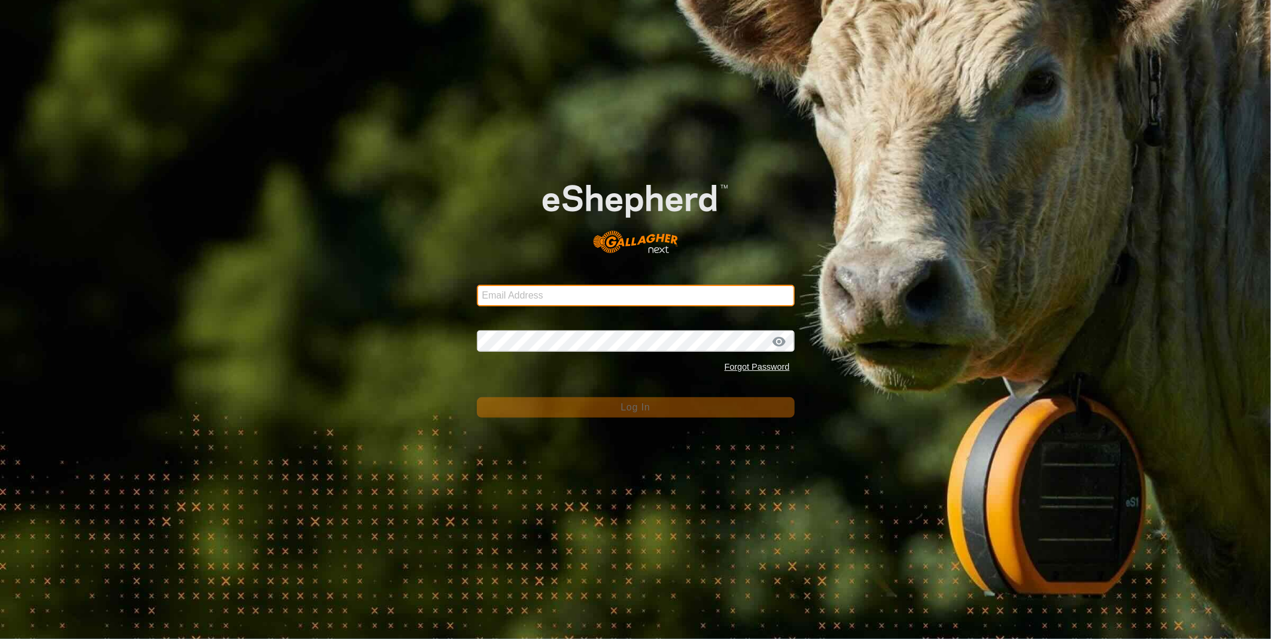
click at [506, 294] on input "Email Address" at bounding box center [636, 296] width 318 height 22
type input "[PERSON_NAME][EMAIL_ADDRESS][PERSON_NAME][DOMAIN_NAME]"
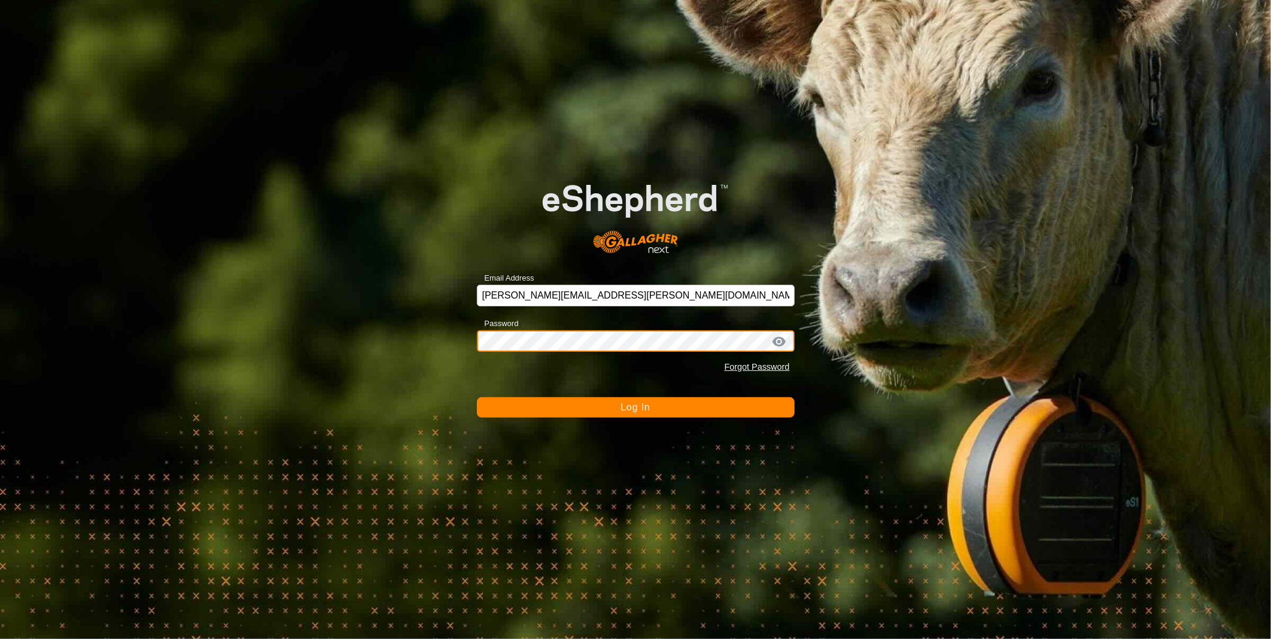
click at [477, 397] on button "Log In" at bounding box center [636, 407] width 318 height 20
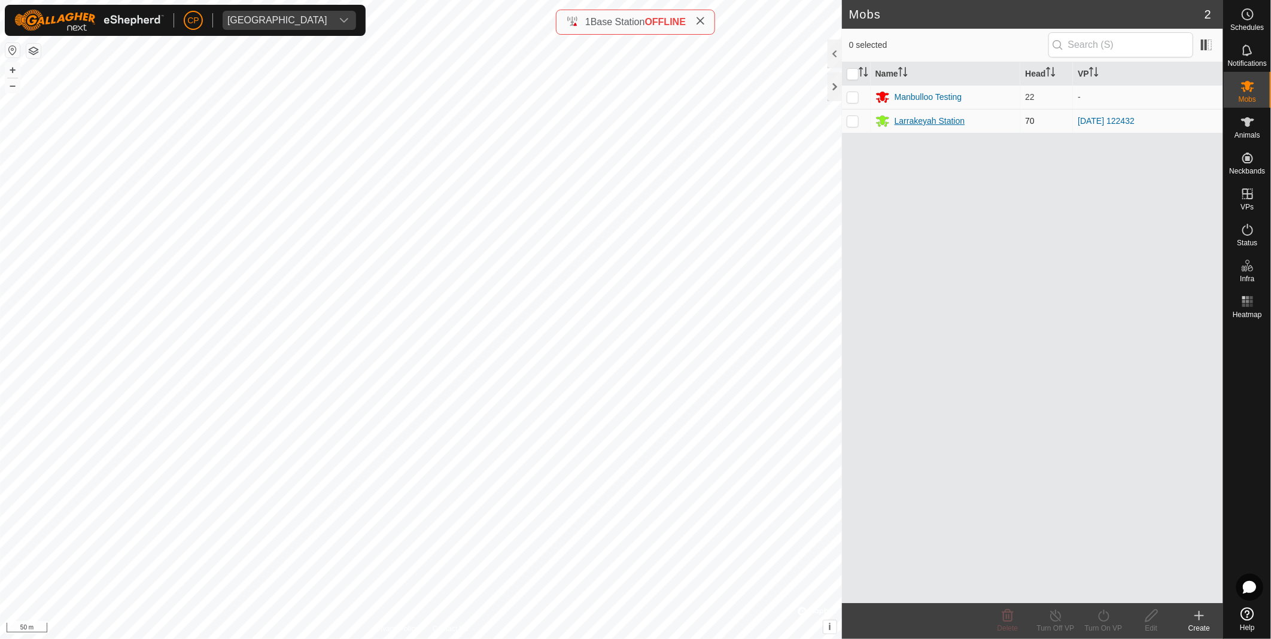
click at [906, 124] on div "Larrakeyah Station" at bounding box center [929, 121] width 71 height 13
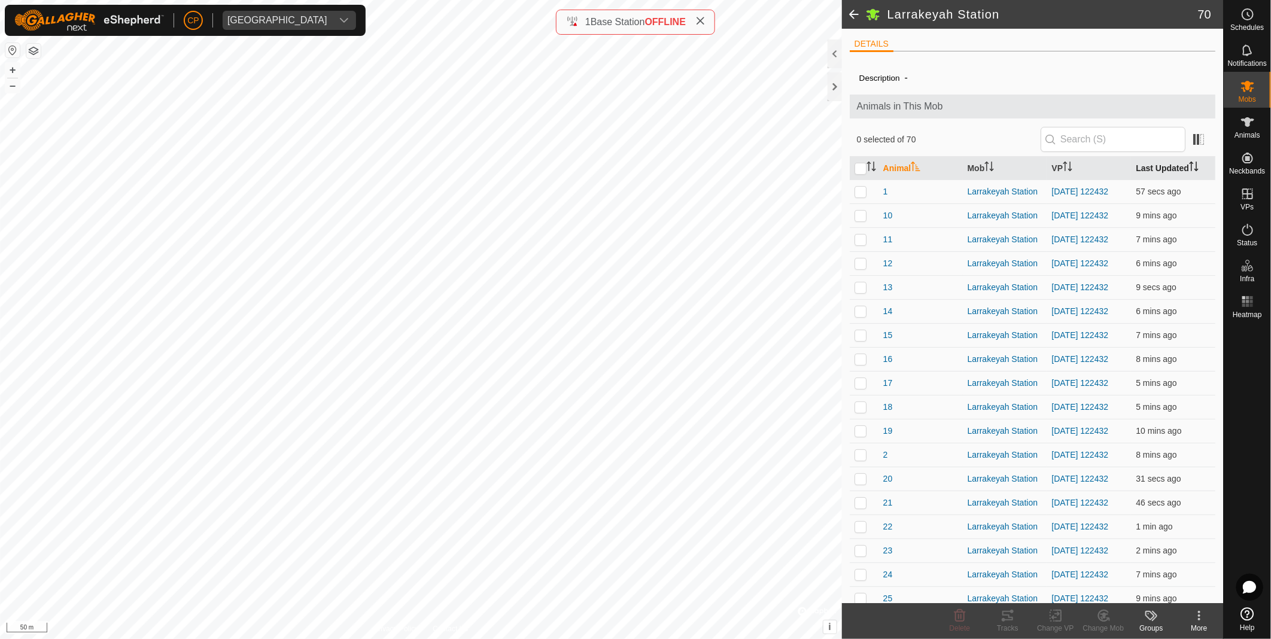
click at [1147, 175] on th "Last Updated" at bounding box center [1173, 168] width 84 height 23
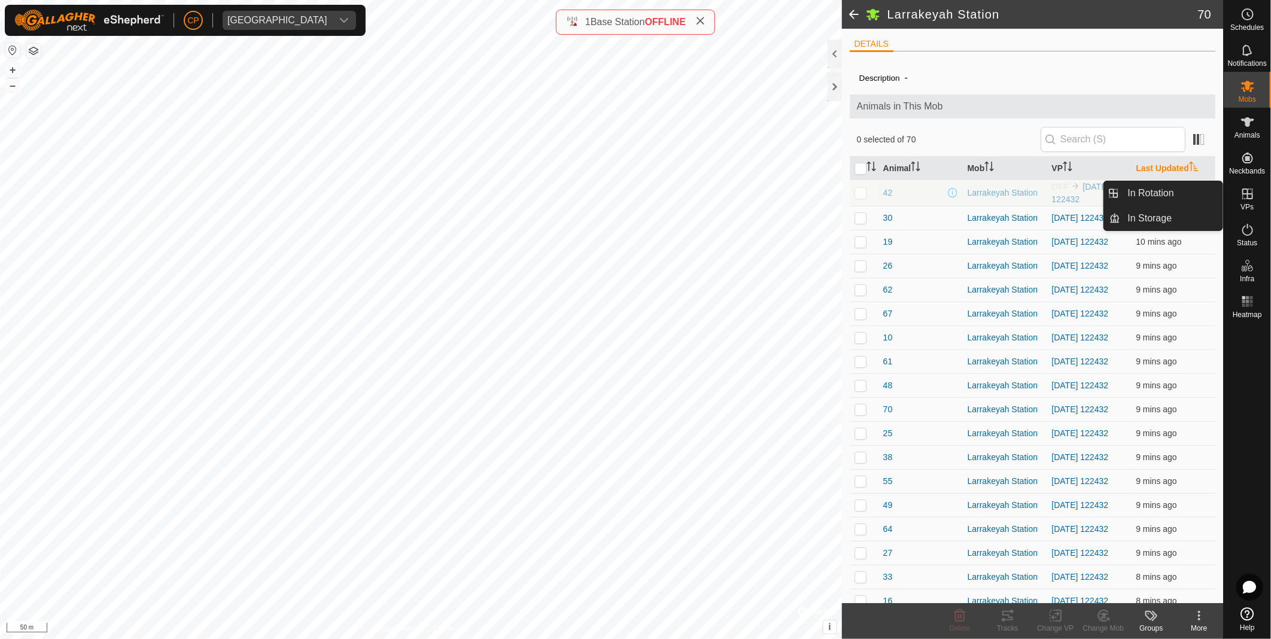
click at [1253, 198] on icon at bounding box center [1247, 194] width 14 height 14
click at [1168, 188] on link "In Rotation" at bounding box center [1171, 193] width 102 height 24
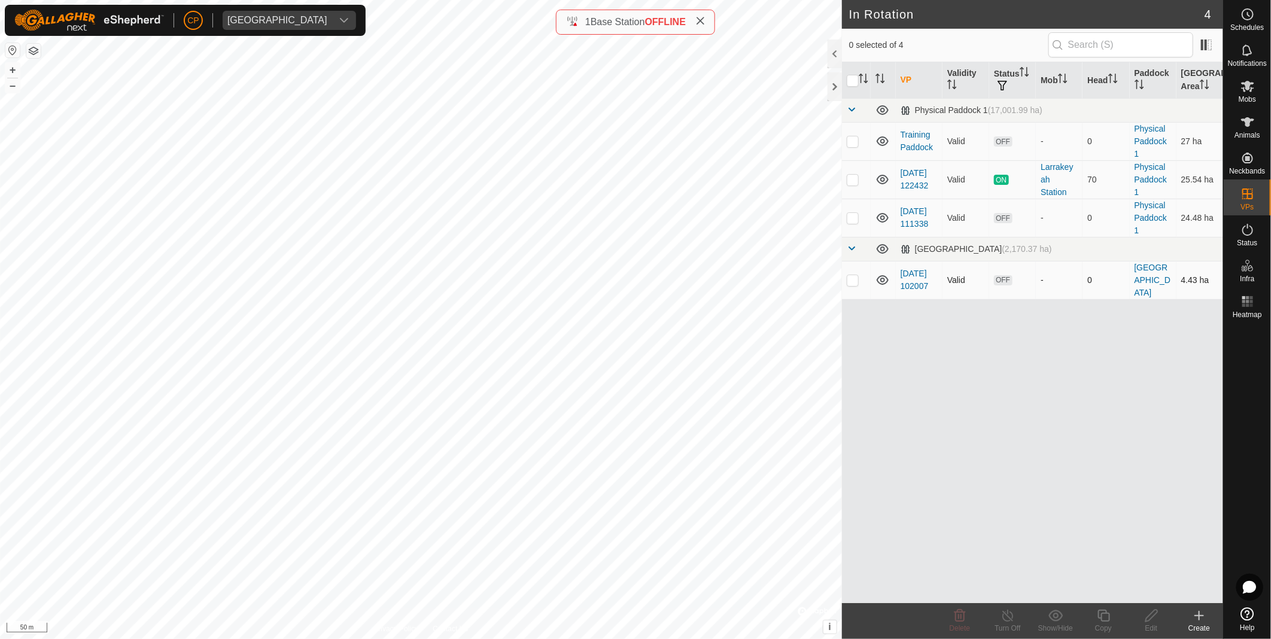
checkbox input "true"
click at [1096, 620] on icon at bounding box center [1103, 615] width 15 height 14
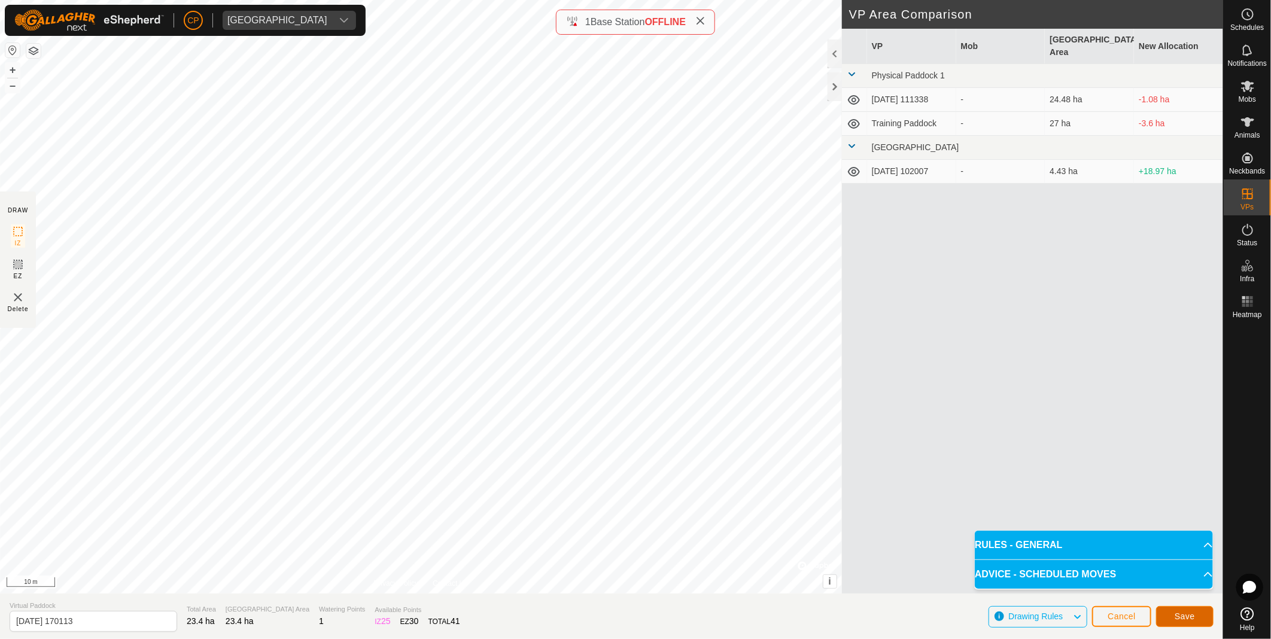
click at [1195, 618] on button "Save" at bounding box center [1184, 616] width 57 height 21
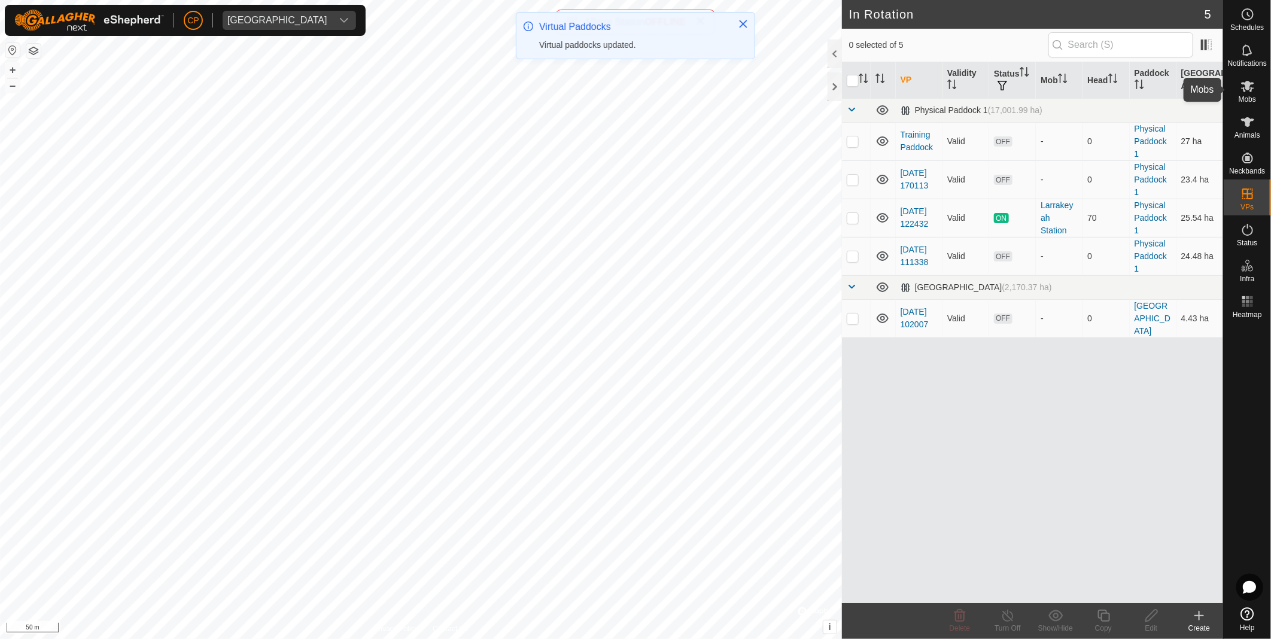
click at [1249, 80] on icon at bounding box center [1247, 86] width 14 height 14
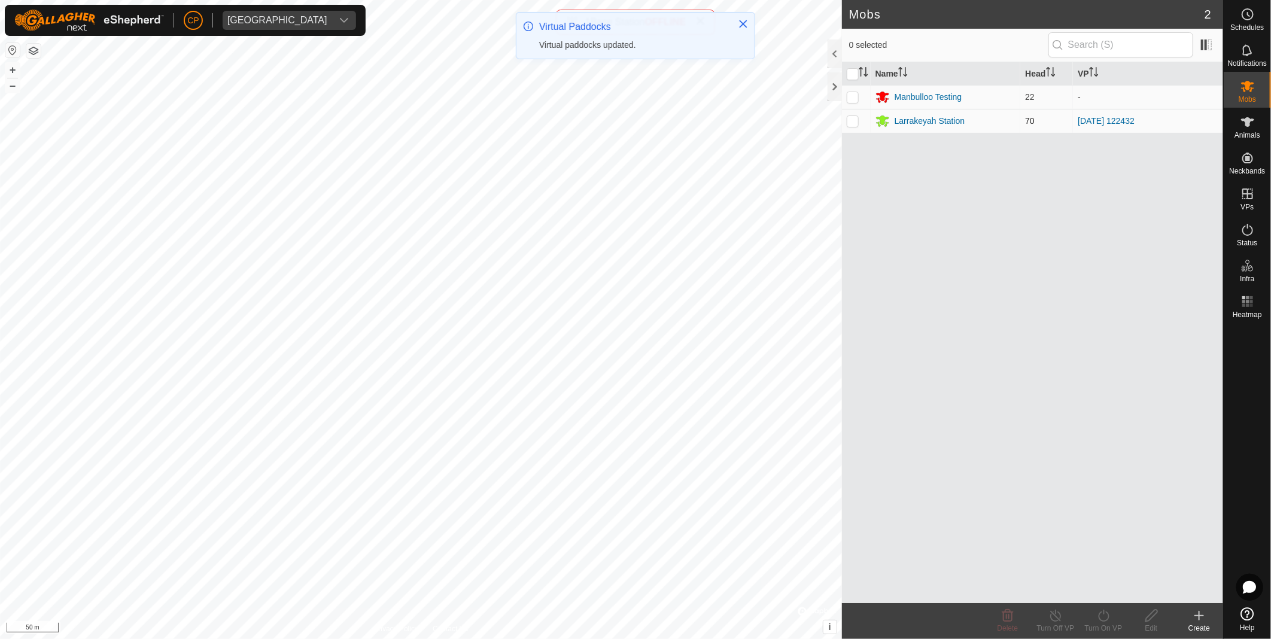
click at [853, 122] on p-checkbox at bounding box center [852, 121] width 12 height 10
checkbox input "true"
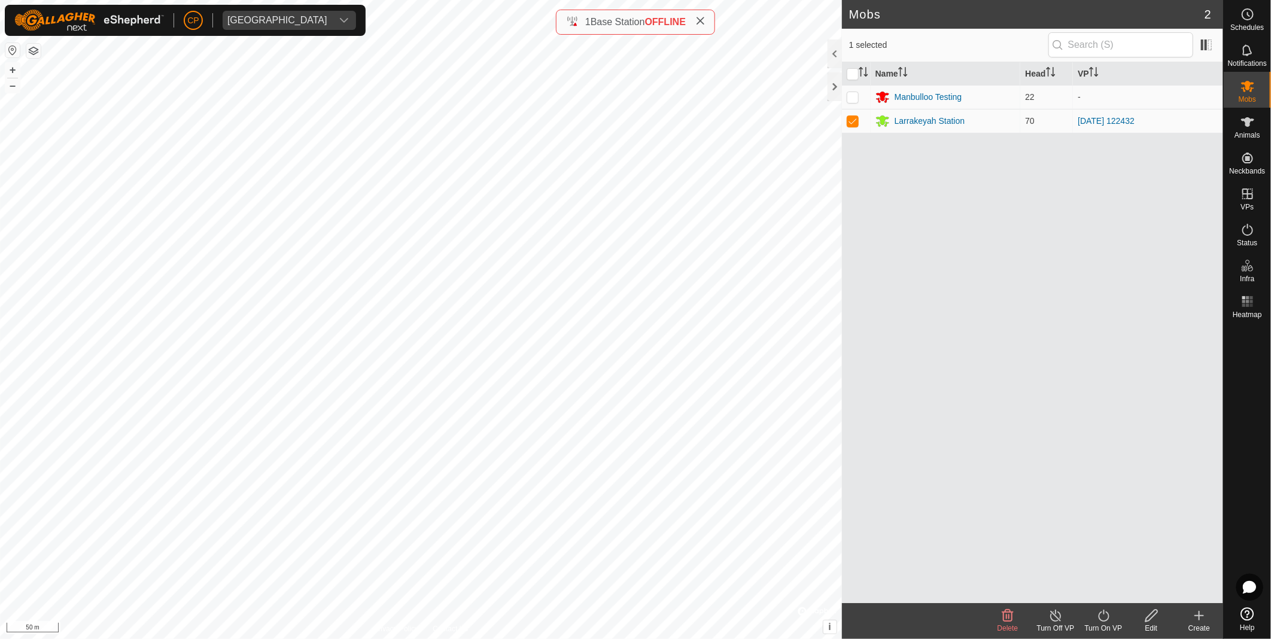
click at [1097, 625] on div "Turn On VP" at bounding box center [1103, 628] width 48 height 11
click at [1095, 597] on link "Now" at bounding box center [1139, 590] width 118 height 24
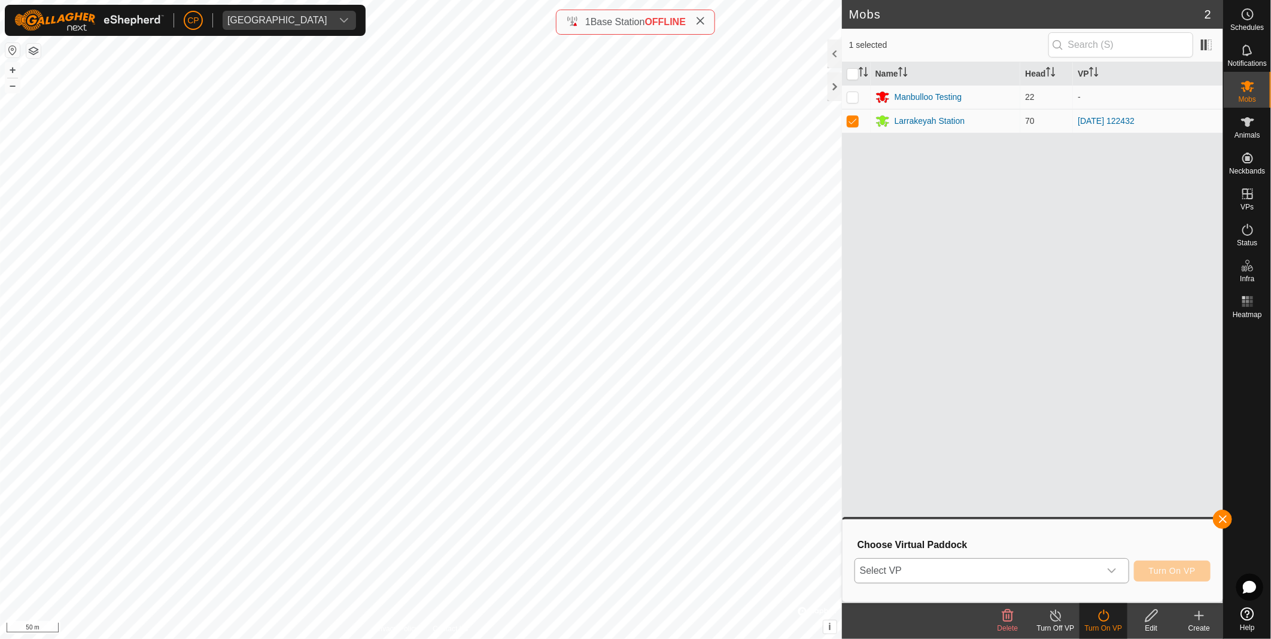
click at [1042, 569] on span "Select VP" at bounding box center [977, 571] width 245 height 24
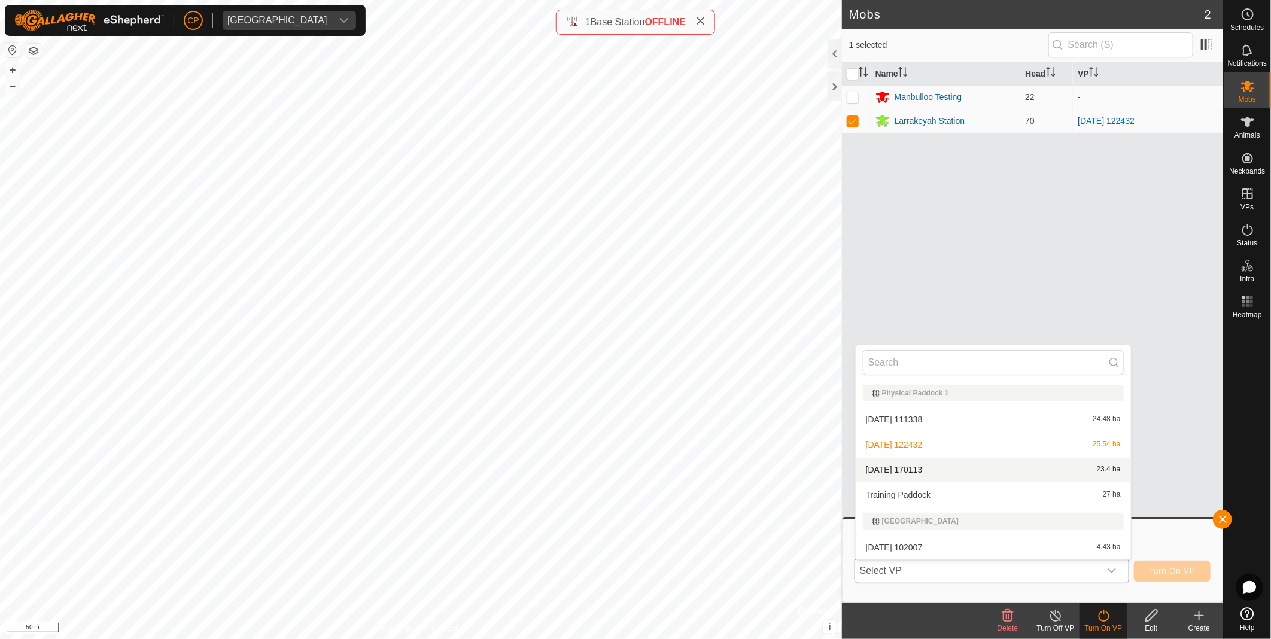
click at [960, 473] on li "[DATE] 170113 23.4 ha" at bounding box center [992, 470] width 275 height 24
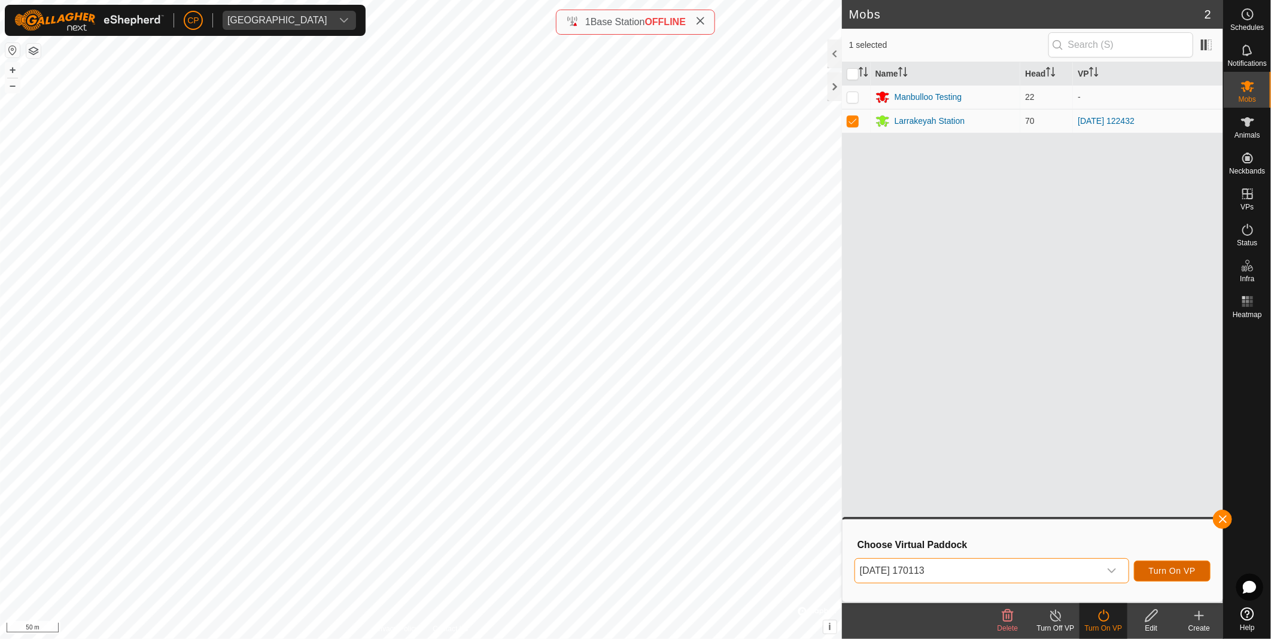
click at [1186, 570] on span "Turn On VP" at bounding box center [1172, 571] width 47 height 10
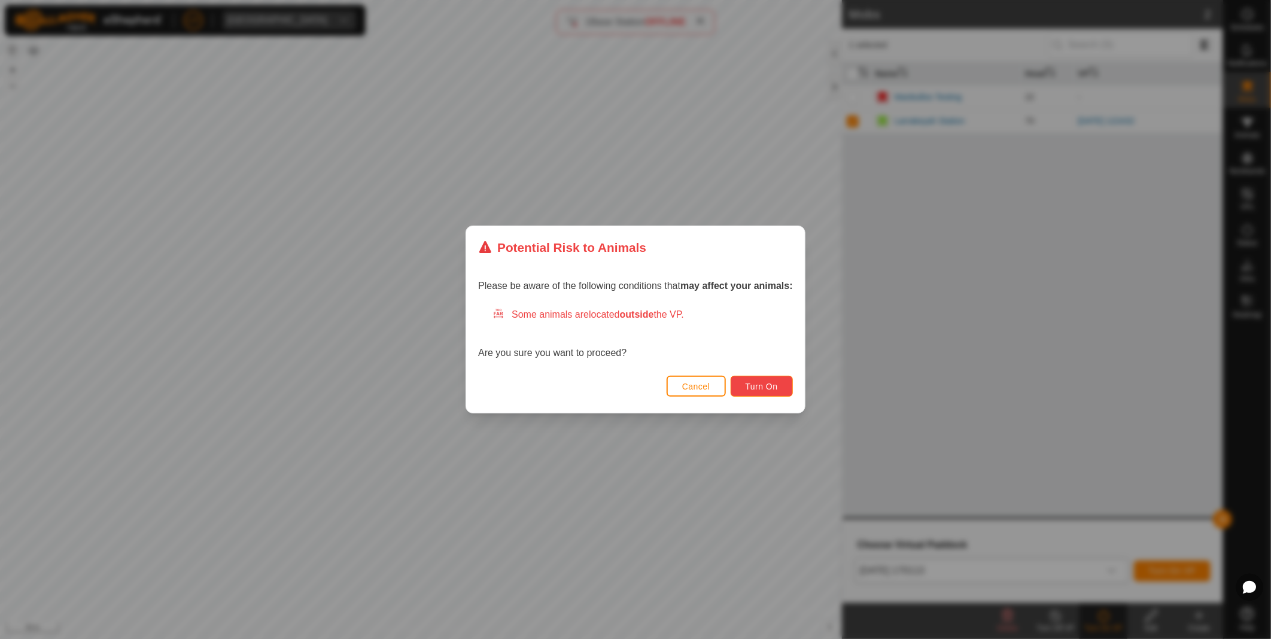
click at [770, 380] on button "Turn On" at bounding box center [761, 386] width 62 height 21
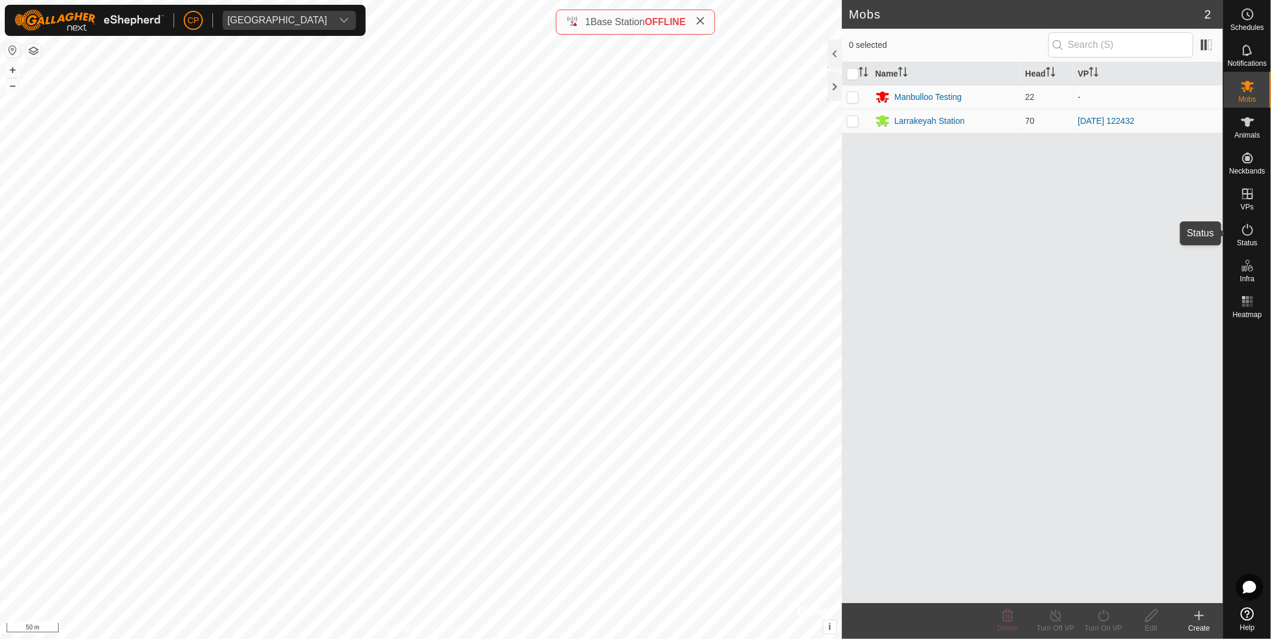
click at [1249, 241] on span "Status" at bounding box center [1247, 242] width 20 height 7
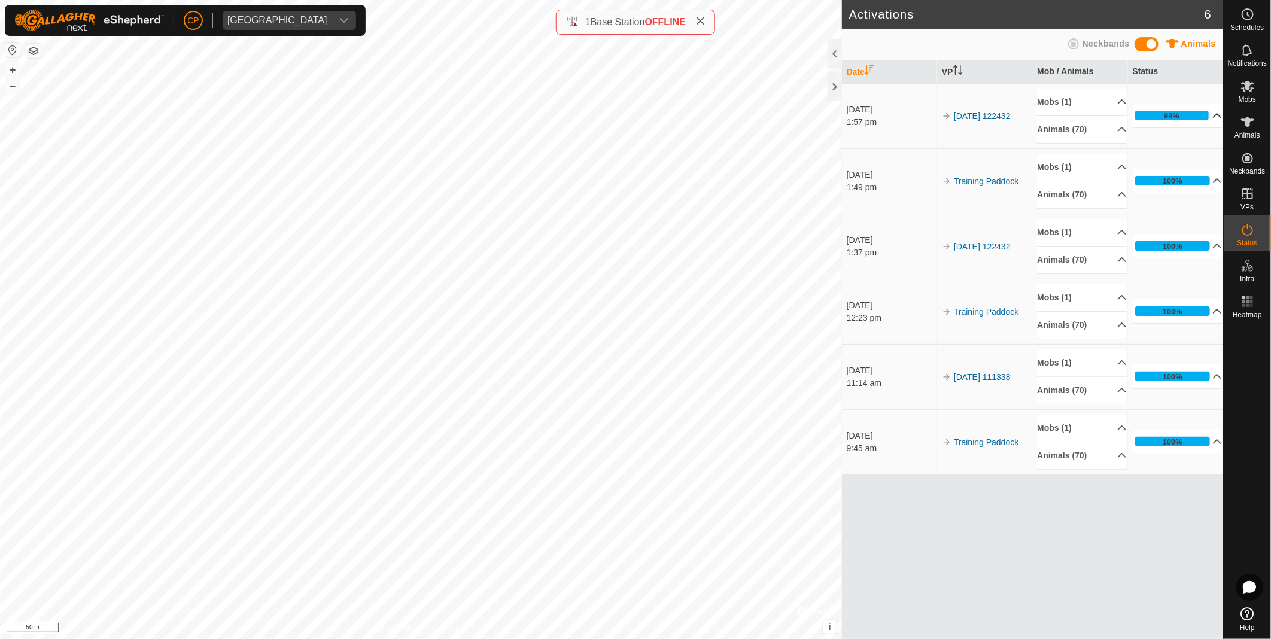
click at [1216, 116] on p-accordion-header "98%" at bounding box center [1177, 115] width 90 height 24
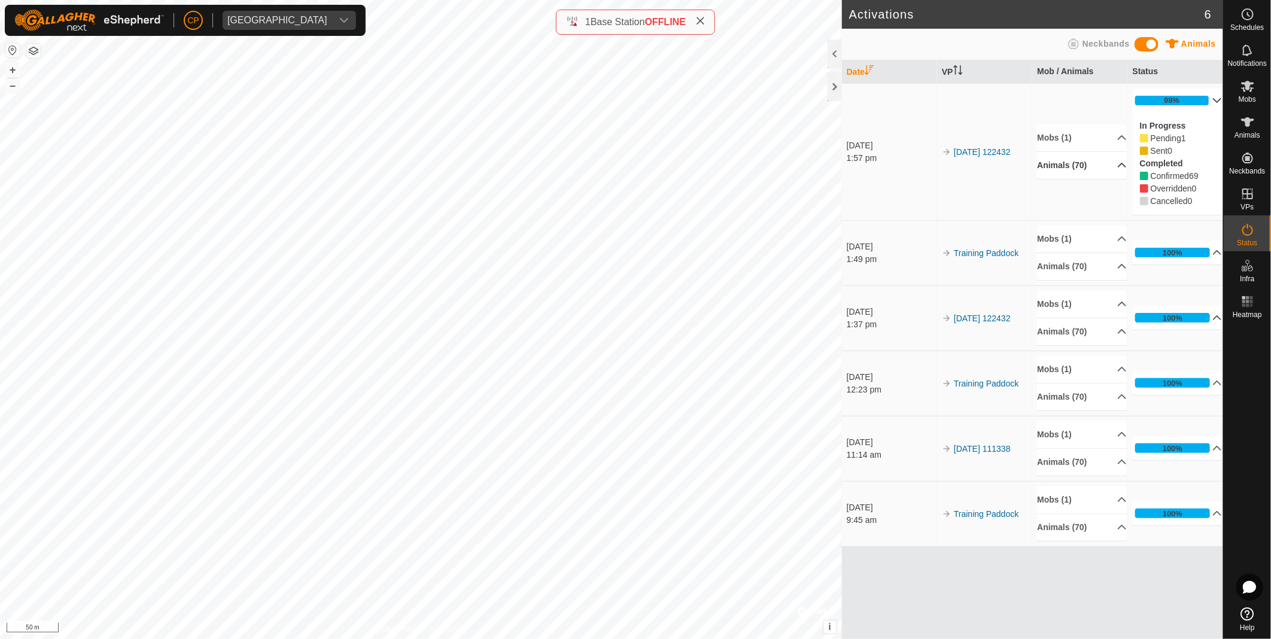
click at [1089, 160] on p-accordion-header "Animals (70)" at bounding box center [1082, 165] width 90 height 27
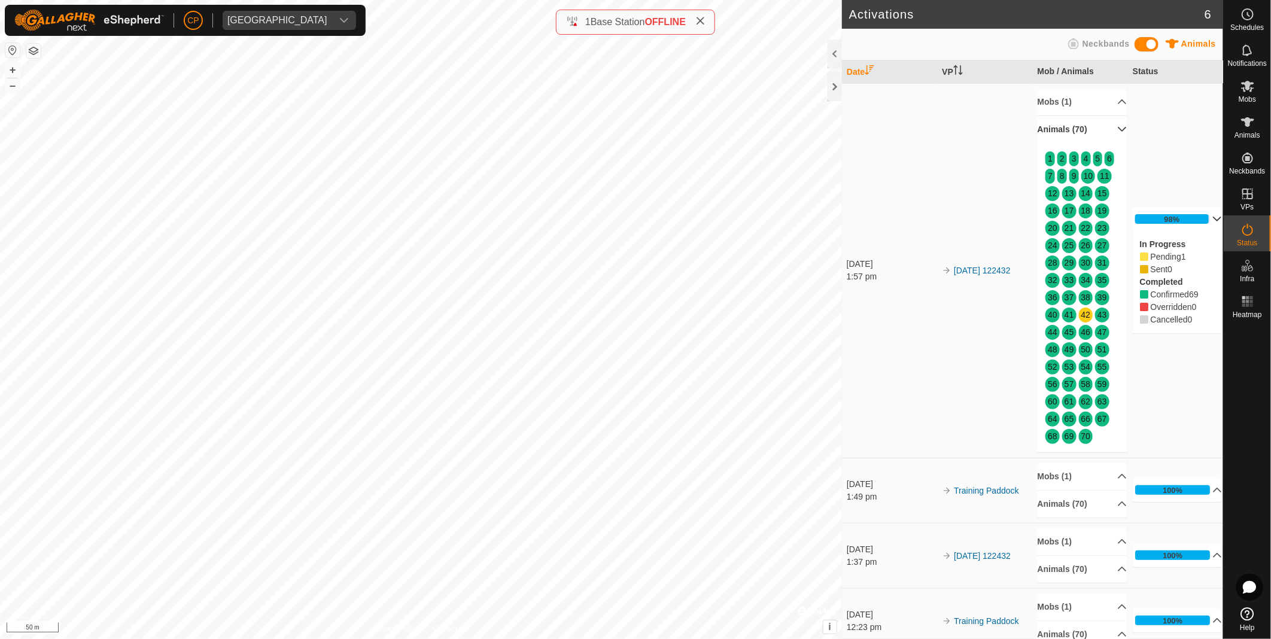
click at [1093, 160] on span "5" at bounding box center [1098, 158] width 10 height 15
click at [1117, 130] on icon at bounding box center [1121, 129] width 8 height 5
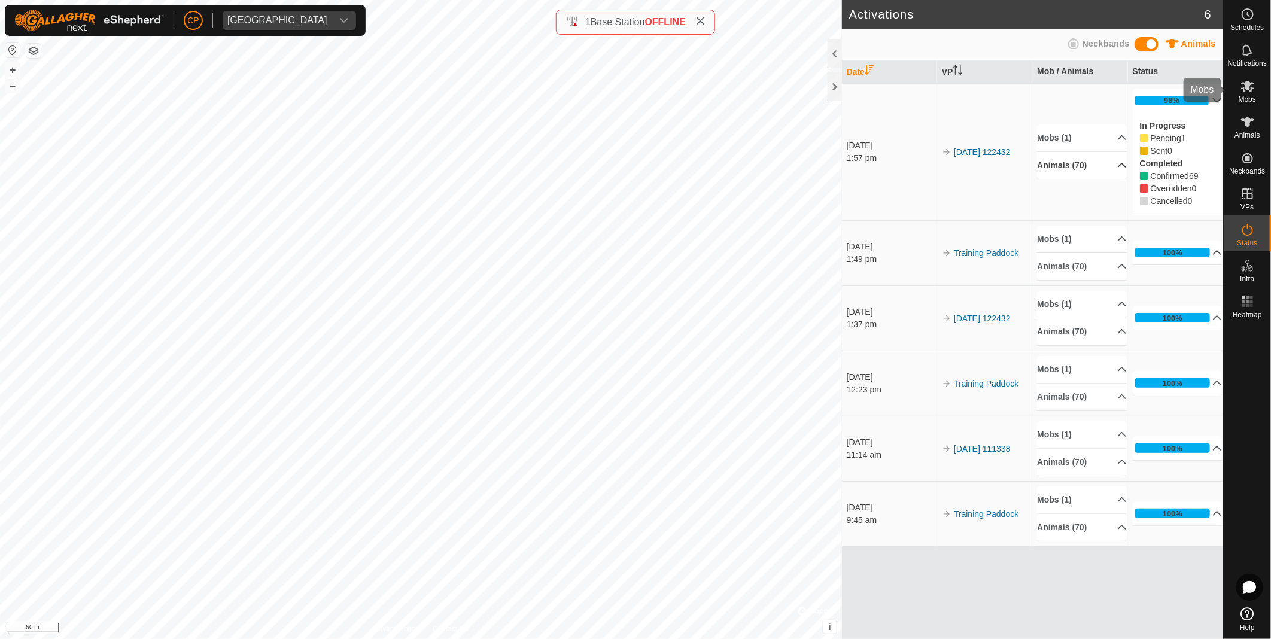
click at [1248, 93] on es-mob-svg-icon at bounding box center [1248, 86] width 22 height 19
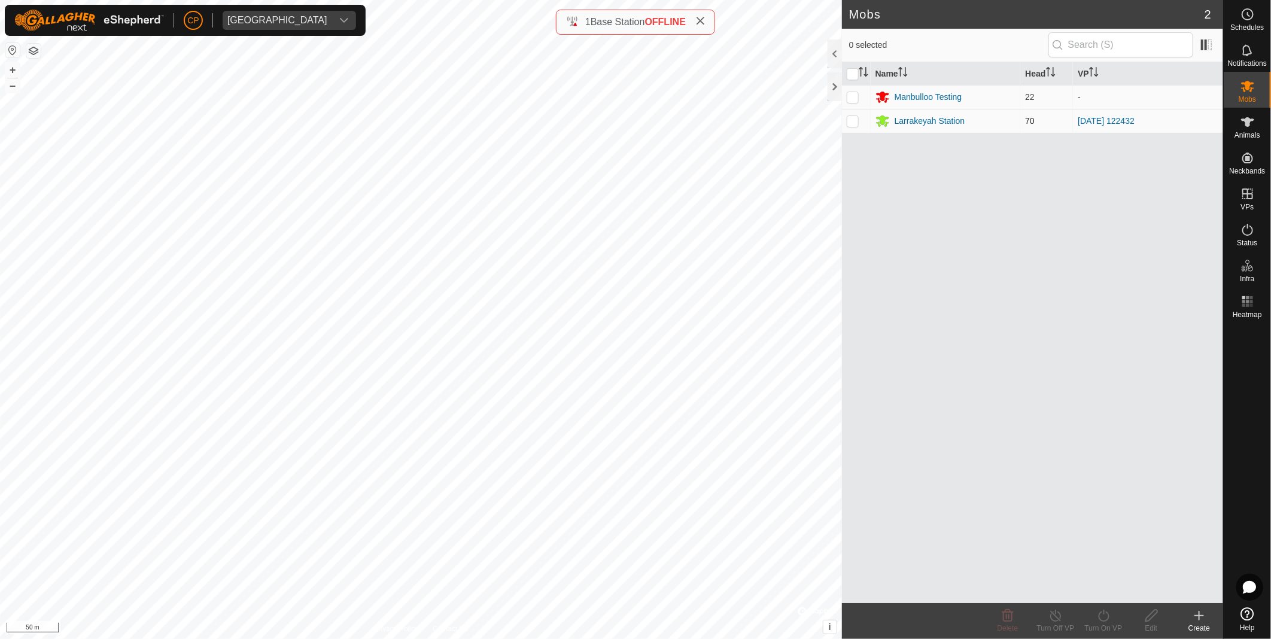
click at [851, 121] on p-checkbox at bounding box center [852, 121] width 12 height 10
checkbox input "true"
click at [1105, 615] on icon at bounding box center [1103, 615] width 15 height 14
click at [1099, 585] on link "Now" at bounding box center [1139, 590] width 118 height 24
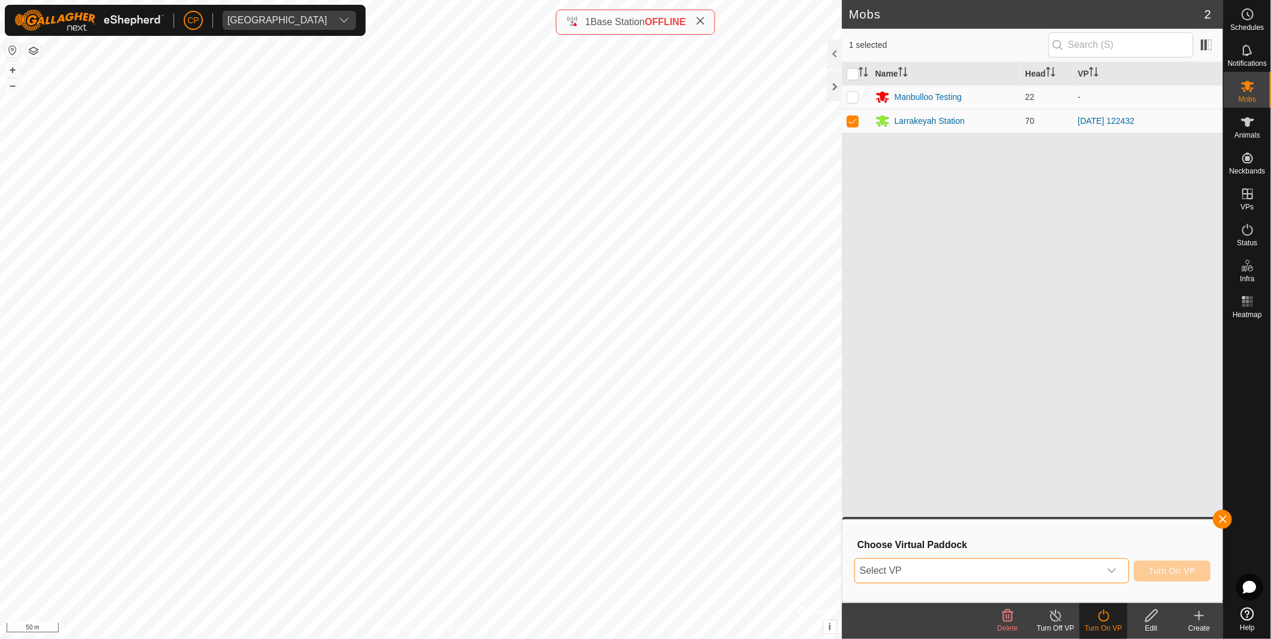
drag, startPoint x: 1107, startPoint y: 571, endPoint x: 1009, endPoint y: 558, distance: 99.6
click at [1009, 559] on span "Select VP" at bounding box center [977, 571] width 245 height 24
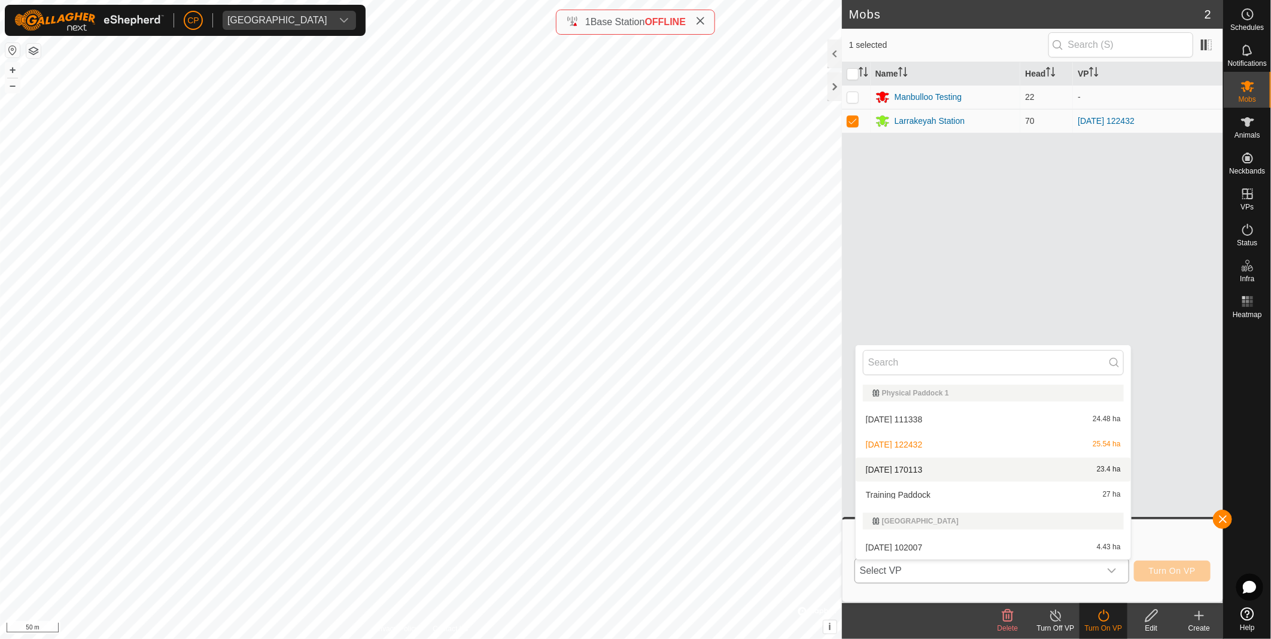
click at [973, 474] on li "[DATE] 170113 23.4 ha" at bounding box center [992, 470] width 275 height 24
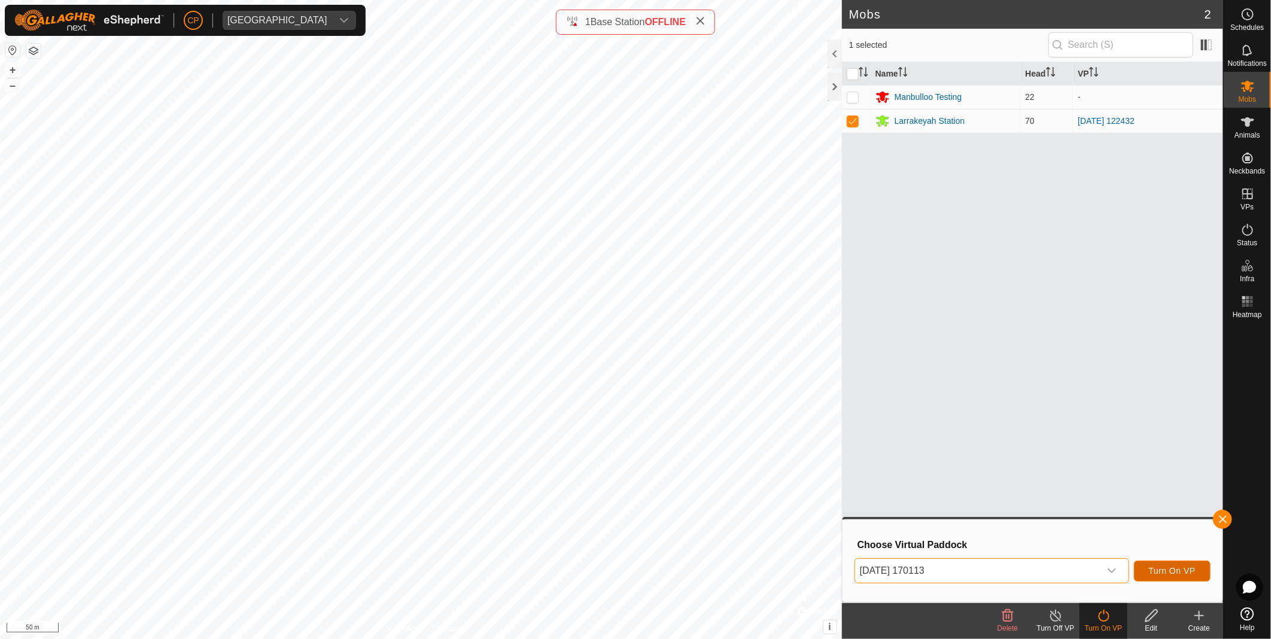
click at [1173, 574] on span "Turn On VP" at bounding box center [1172, 571] width 47 height 10
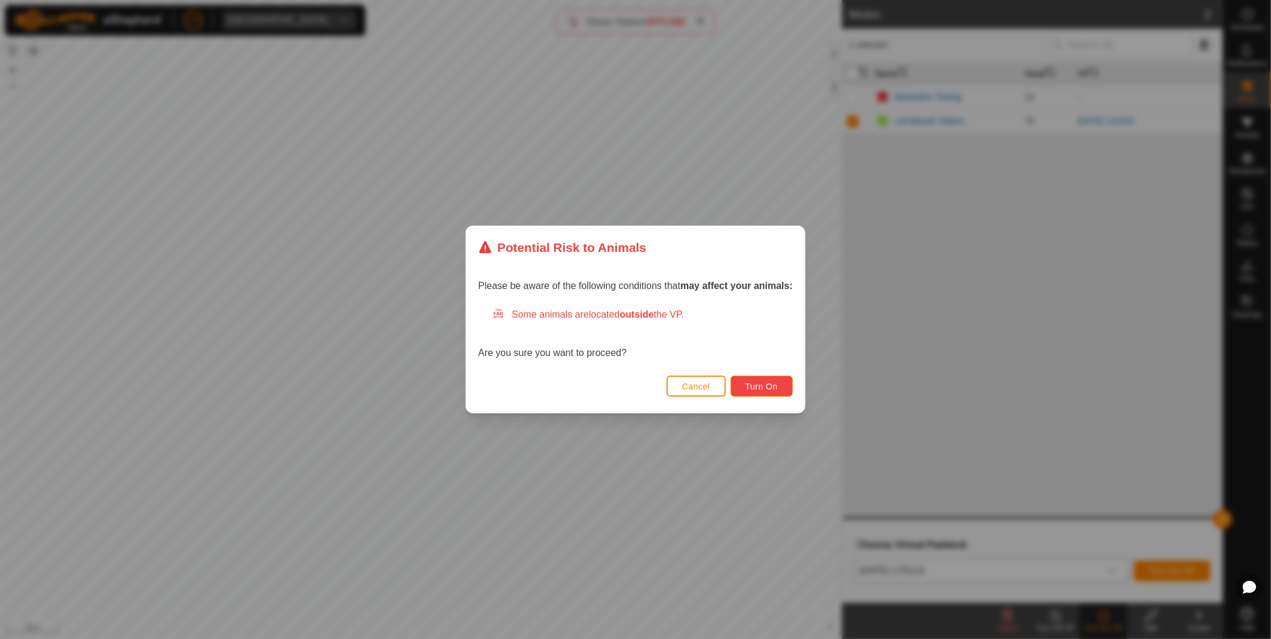
click at [774, 384] on span "Turn On" at bounding box center [761, 387] width 32 height 10
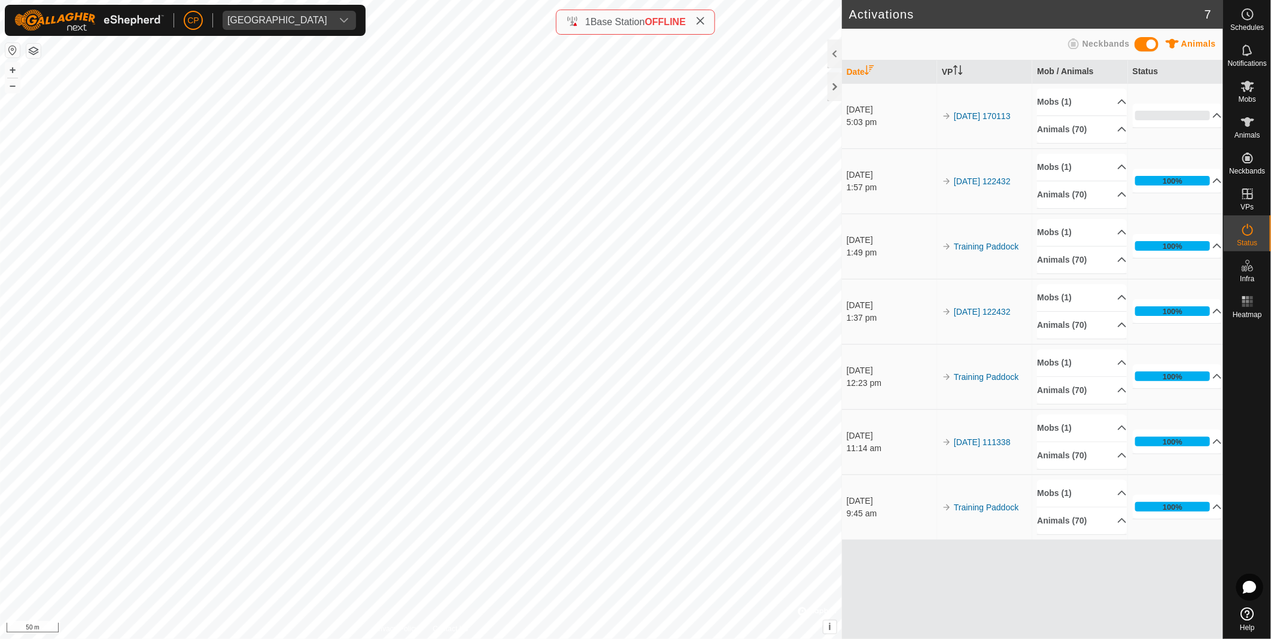
click at [698, 19] on icon at bounding box center [700, 21] width 10 height 10
click at [1099, 132] on p-accordion-header "Animals (70)" at bounding box center [1082, 129] width 90 height 27
